Goal: Task Accomplishment & Management: Complete application form

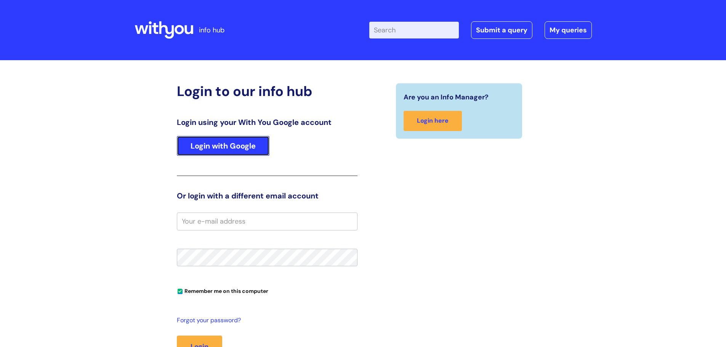
click at [209, 150] on link "Login with Google" at bounding box center [223, 146] width 93 height 20
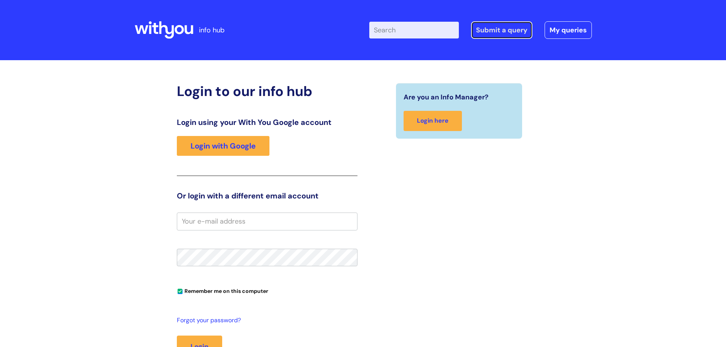
click at [503, 29] on link "Submit a query" at bounding box center [501, 30] width 61 height 18
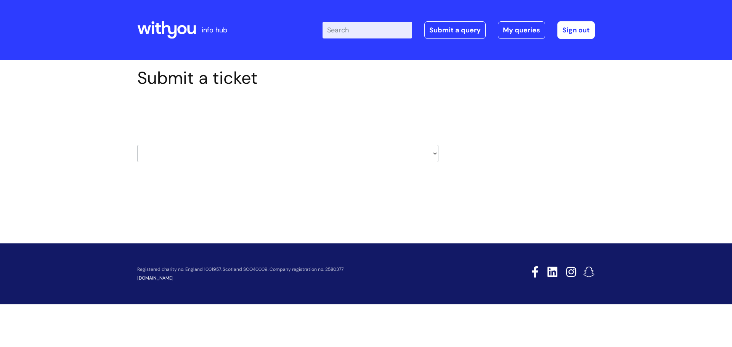
click at [215, 160] on select "HR / People IT and Support Clinical Drug Alerts Finance Accounts Data Support T…" at bounding box center [287, 154] width 301 height 18
select select "it_and_support"
click at [137, 145] on select "HR / People IT and Support Clinical Drug Alerts Finance Accounts Data Support T…" at bounding box center [287, 154] width 301 height 18
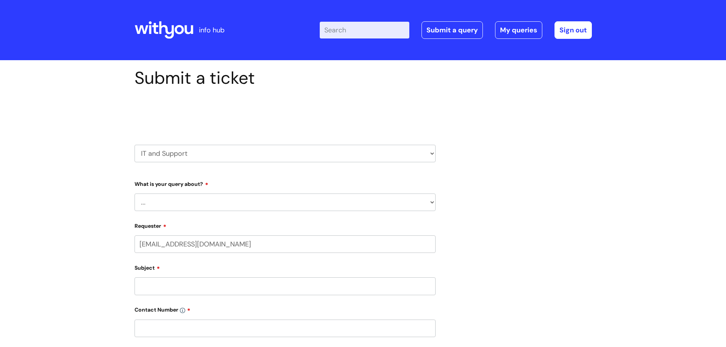
select select "80004286581"
click at [190, 206] on select "... Mobile Phone Reset & MFA Accounts, Starters and Leavers IT Hardware issue I…" at bounding box center [285, 203] width 301 height 18
click at [191, 153] on select "HR / People IT and Support Clinical Drug Alerts Finance Accounts Data Support T…" at bounding box center [285, 154] width 301 height 18
click at [302, 151] on select "HR / People IT and Support Clinical Drug Alerts Finance Accounts Data Support T…" at bounding box center [285, 154] width 301 height 18
select select "systems"
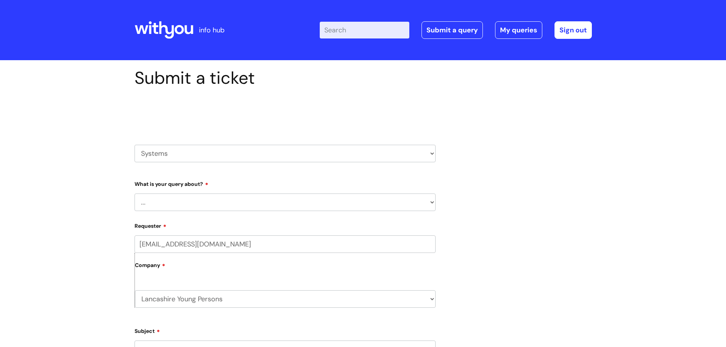
click at [135, 145] on select "HR / People IT and Support Clinical Drug Alerts Finance Accounts Data Support T…" at bounding box center [285, 154] width 301 height 18
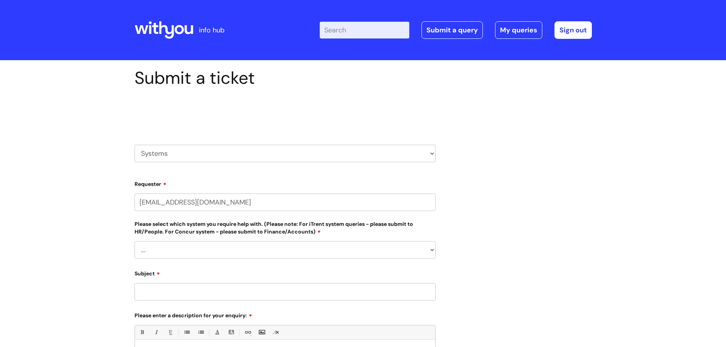
select select "80004286581"
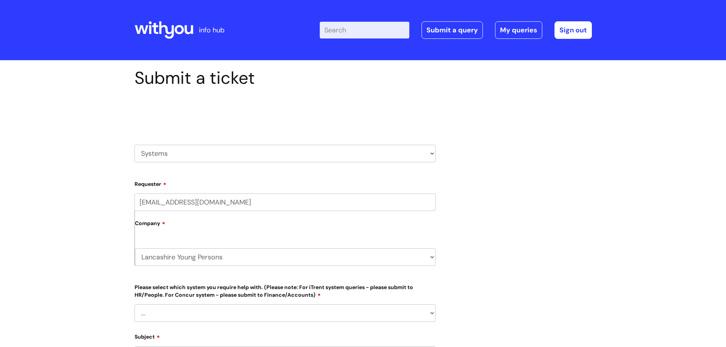
click at [155, 274] on div "grace.willsher@wearewithyou.org.uk Company Lancashire Young Persons WithYou Cur…" at bounding box center [285, 234] width 301 height 81
click at [141, 311] on select "... Ulysses Helpdesk Monday.com Nebula fault ILLY CarePath fault Halo fault E-c…" at bounding box center [285, 314] width 301 height 18
click at [53, 271] on div "Submit a ticket Select issue type HR / People IT and Support Clinical Drug Aler…" at bounding box center [363, 312] width 726 height 504
click at [218, 154] on select "HR / People IT and Support Clinical Drug Alerts Finance Accounts Data Support T…" at bounding box center [285, 154] width 301 height 18
select select "hr_/_people"
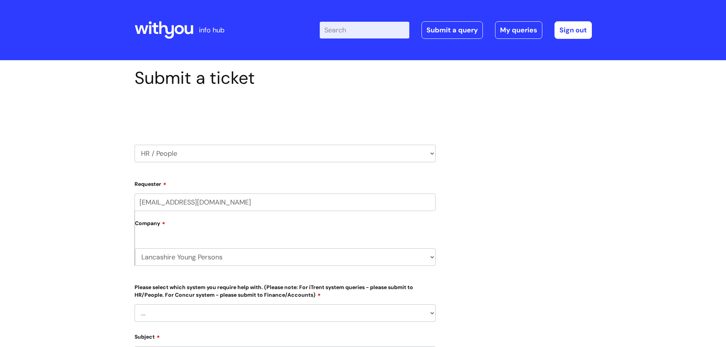
click at [135, 145] on select "HR / People IT and Support Clinical Drug Alerts Finance Accounts Data Support T…" at bounding box center [285, 154] width 301 height 18
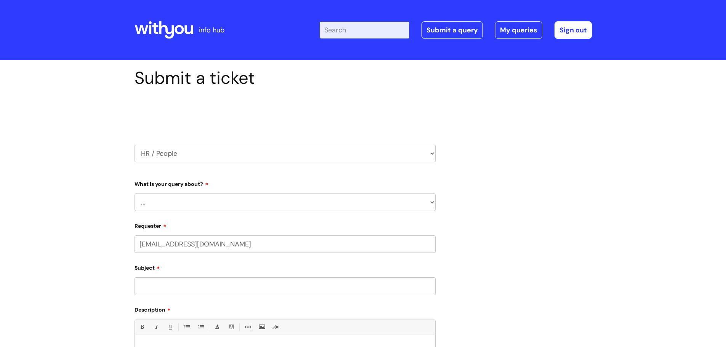
select select "80004286581"
click at [218, 205] on select "... Absence Query Holiday Query Employee change request General HR Query iTrent…" at bounding box center [285, 203] width 301 height 18
drag, startPoint x: 61, startPoint y: 214, endPoint x: 96, endPoint y: 186, distance: 44.5
click at [61, 214] on div "Submit a ticket Select issue type HR / People IT and Support Clinical Drug Aler…" at bounding box center [363, 309] width 726 height 499
click at [205, 158] on select "HR / People IT and Support Clinical Drug Alerts Finance Accounts Data Support T…" at bounding box center [285, 154] width 301 height 18
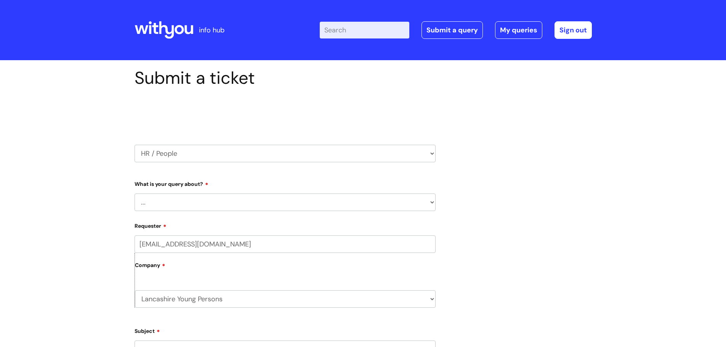
select select "systems"
click at [135, 145] on select "HR / People IT and Support Clinical Drug Alerts Finance Accounts Data Support T…" at bounding box center [285, 154] width 301 height 18
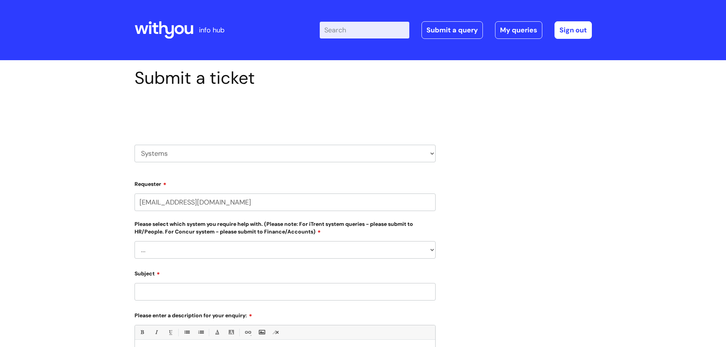
click at [12, 281] on div "Submit a ticket Select issue type HR / People IT and Support Clinical Drug Aler…" at bounding box center [363, 280] width 726 height 441
select select "80004286581"
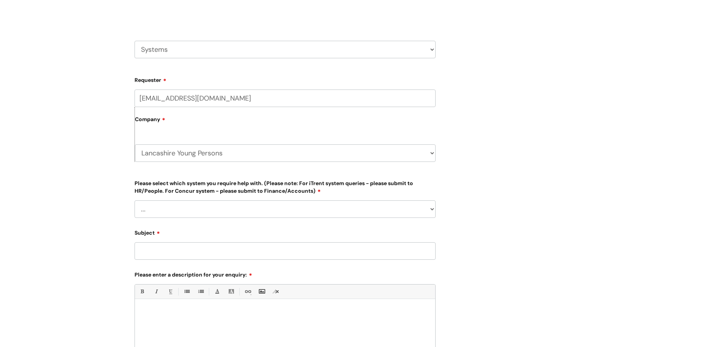
scroll to position [114, 0]
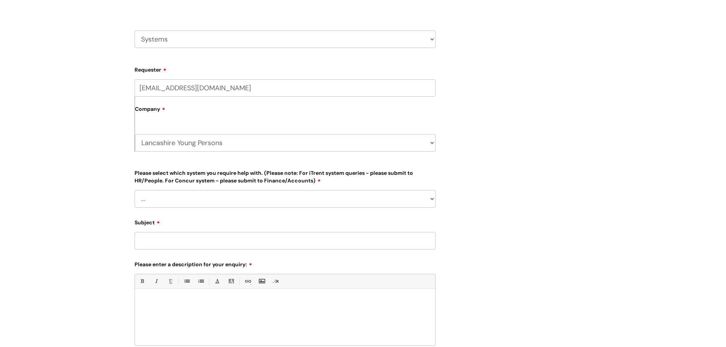
click at [184, 201] on select "... Ulysses Helpdesk Monday.com Nebula fault ILLY CarePath fault Halo fault E-c…" at bounding box center [285, 199] width 301 height 18
drag, startPoint x: 184, startPoint y: 200, endPoint x: 160, endPoint y: 210, distance: 26.0
click at [184, 200] on select "... Ulysses Helpdesk Monday.com Nebula fault ILLY CarePath fault Halo fault E-c…" at bounding box center [285, 199] width 301 height 18
click at [159, 242] on input "Subject" at bounding box center [285, 241] width 301 height 18
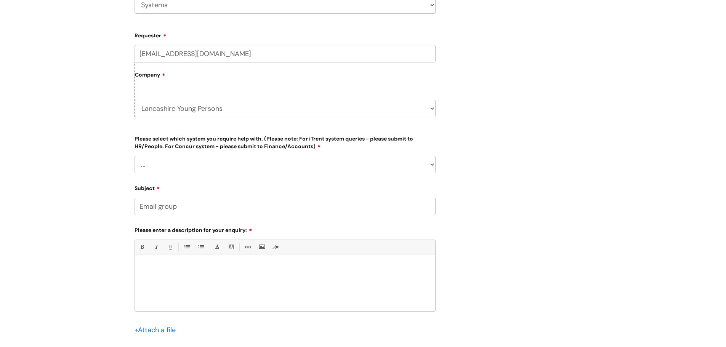
type input "Email group"
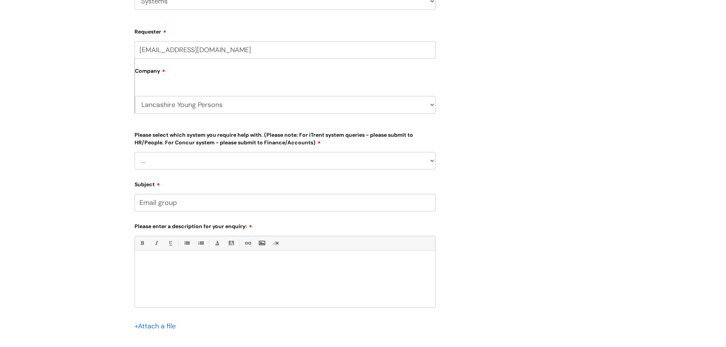
click at [184, 328] on div "+ Attach a file" at bounding box center [285, 331] width 301 height 22
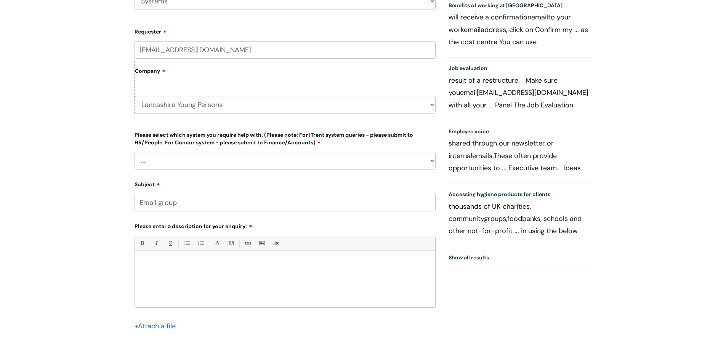
click at [200, 265] on p at bounding box center [285, 264] width 289 height 7
paste div
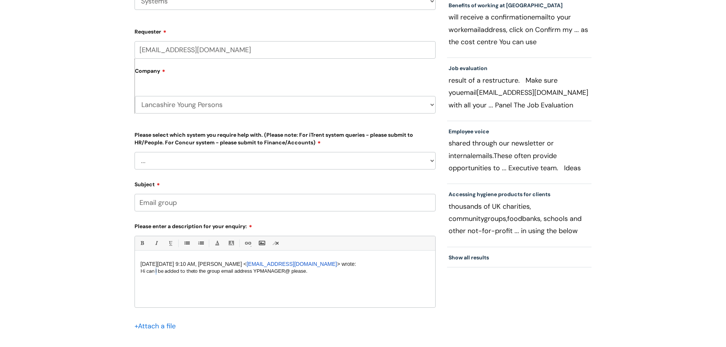
click at [157, 272] on div "Hi can I be added to the to the group email address YPMANAGER@ please." at bounding box center [285, 271] width 289 height 7
drag, startPoint x: 317, startPoint y: 263, endPoint x: 312, endPoint y: 263, distance: 5.0
click at [312, 263] on p "On Thu, 25 Sep at 9:10 AM , Benedicte Lenga < benedicte.lenga@wearewithyou.org.…" at bounding box center [285, 264] width 289 height 7
click at [374, 264] on p "On Thu, 25 Sep at 9:10 AM , Benedicte Lenga < benedicte.lenga@wearewithyou.org.…" at bounding box center [285, 264] width 289 height 7
drag, startPoint x: 378, startPoint y: 264, endPoint x: 93, endPoint y: 245, distance: 285.5
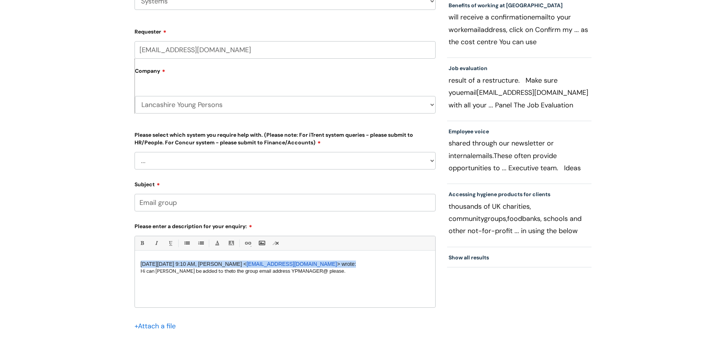
click at [92, 246] on div "Submit a ticket Select issue type HR / People IT and Support Clinical Drug Aler…" at bounding box center [363, 160] width 726 height 504
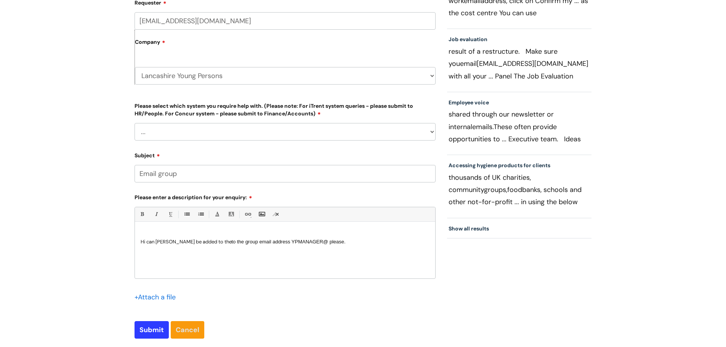
scroll to position [302, 0]
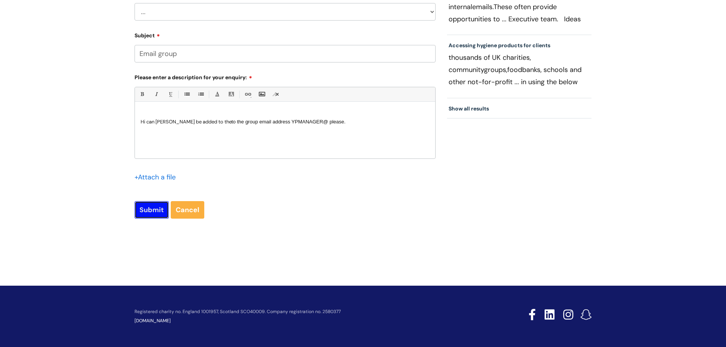
click at [139, 211] on input "Submit" at bounding box center [152, 210] width 34 height 18
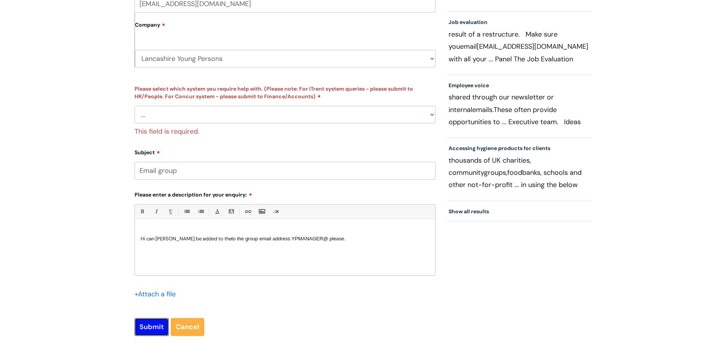
scroll to position [187, 0]
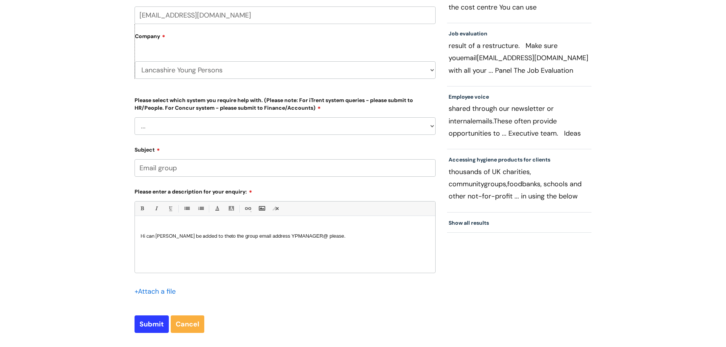
click at [170, 123] on select "... Ulysses Helpdesk Monday.com Nebula fault ILLY CarePath fault Halo fault E-c…" at bounding box center [285, 126] width 301 height 18
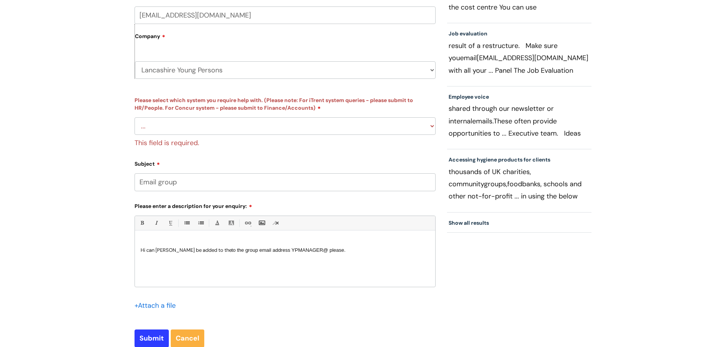
click at [56, 260] on div "Submit a ticket Select issue type HR / People IT and Support Clinical Drug Aler…" at bounding box center [363, 132] width 726 height 519
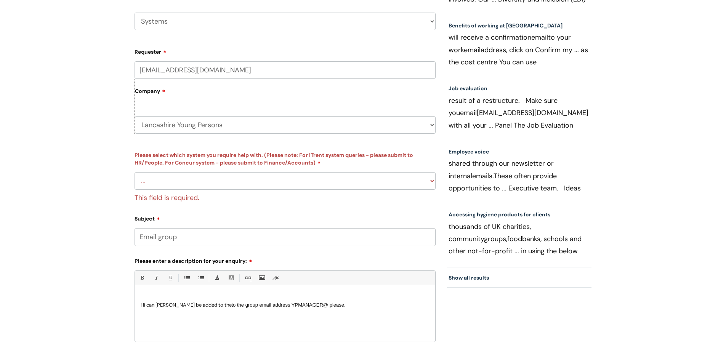
scroll to position [114, 0]
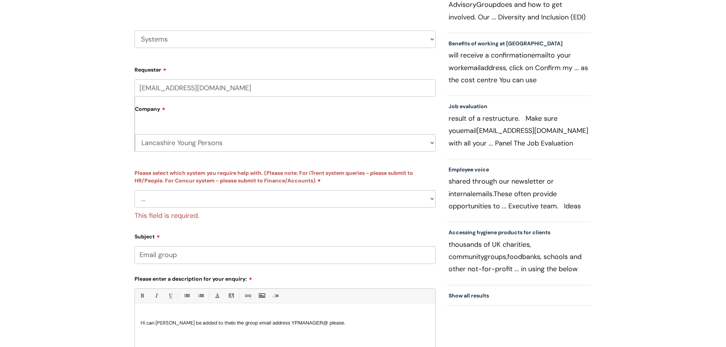
click at [220, 40] on select "HR / People IT and Support Clinical Drug Alerts Finance Accounts Data Support T…" at bounding box center [285, 40] width 301 height 18
drag, startPoint x: 72, startPoint y: 133, endPoint x: 80, endPoint y: 141, distance: 11.3
click at [72, 133] on div "Submit a ticket Select issue type HR / People IT and Support Clinical Drug Aler…" at bounding box center [363, 205] width 726 height 519
click at [184, 211] on div "This field is required." at bounding box center [285, 215] width 301 height 14
click at [184, 199] on select "... Ulysses Helpdesk Monday.com Nebula fault ILLY CarePath fault Halo fault E-c…" at bounding box center [285, 199] width 301 height 18
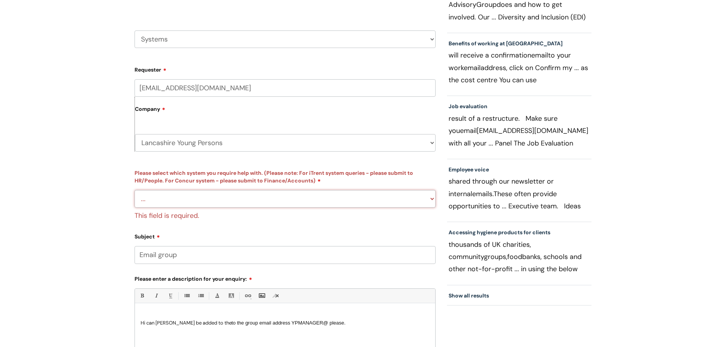
select select "Something else"
click at [135, 190] on select "... Ulysses Helpdesk Monday.com Nebula fault ILLY CarePath fault Halo fault E-c…" at bounding box center [285, 199] width 301 height 18
click at [112, 208] on div "Submit a ticket Select issue type HR / People IT and Support Clinical Drug Aler…" at bounding box center [363, 205] width 726 height 519
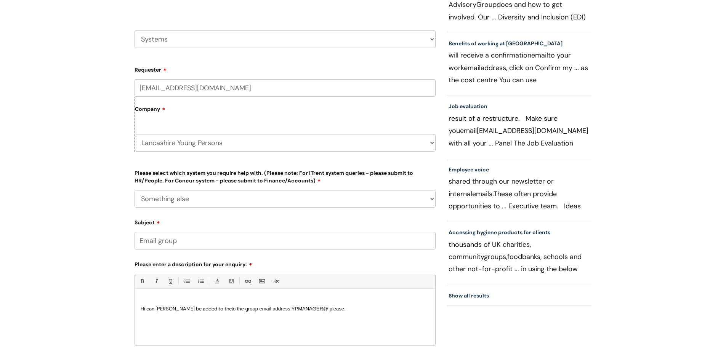
scroll to position [302, 0]
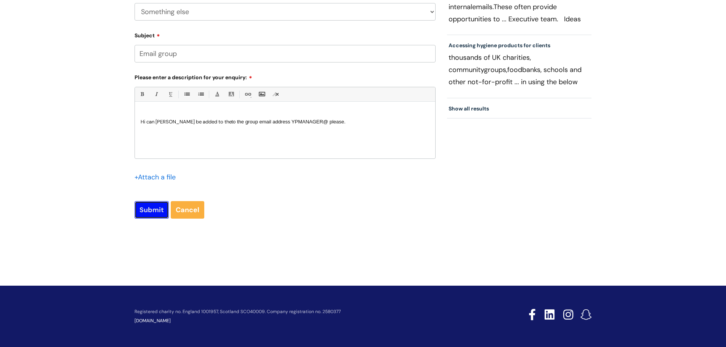
click at [151, 218] on input "Submit" at bounding box center [152, 210] width 34 height 18
type input "Please Wait..."
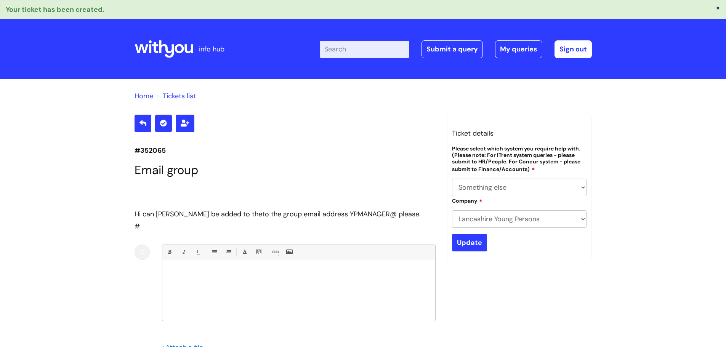
select select "Something else"
